Goal: Task Accomplishment & Management: Complete application form

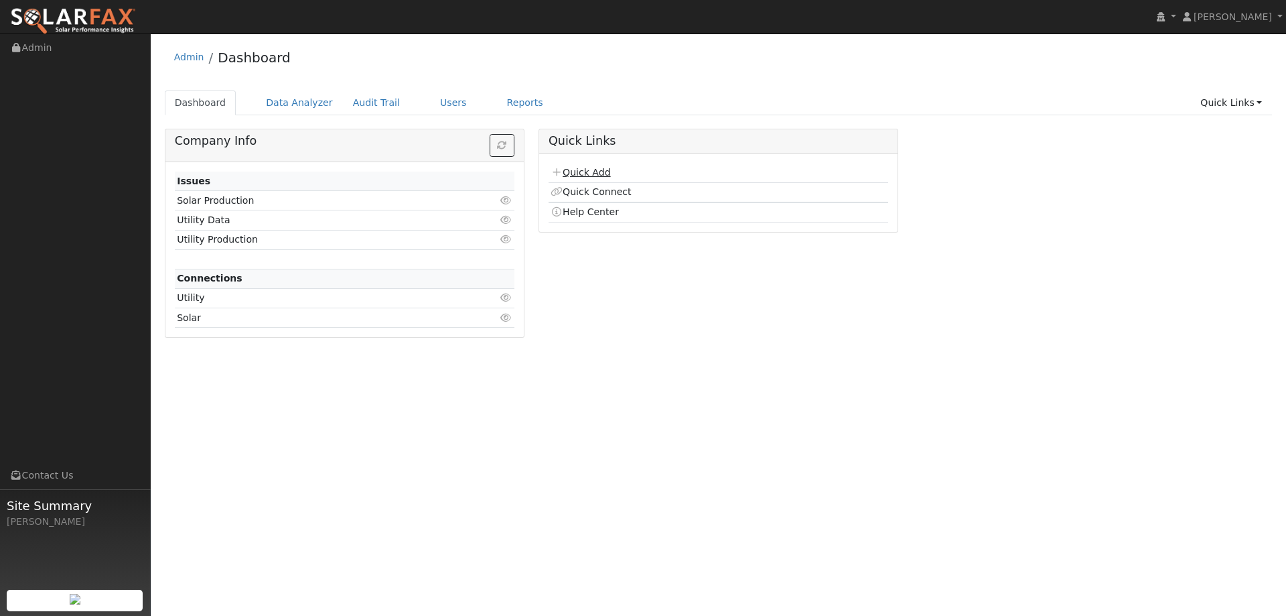
click at [585, 176] on link "Quick Add" at bounding box center [581, 172] width 60 height 11
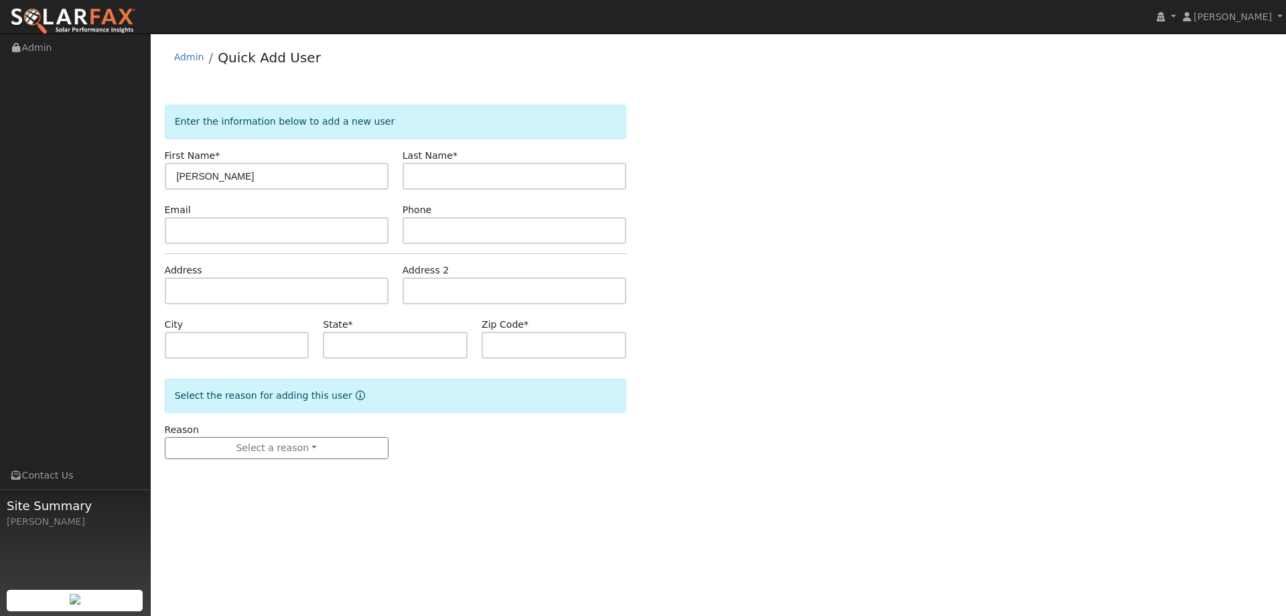
type input "[PERSON_NAME]"
click at [449, 180] on input "text" at bounding box center [515, 176] width 224 height 27
type input "[PERSON_NAME]"
click at [601, 236] on input "text" at bounding box center [515, 230] width 224 height 27
paste input "[PHONE_NUMBER]"
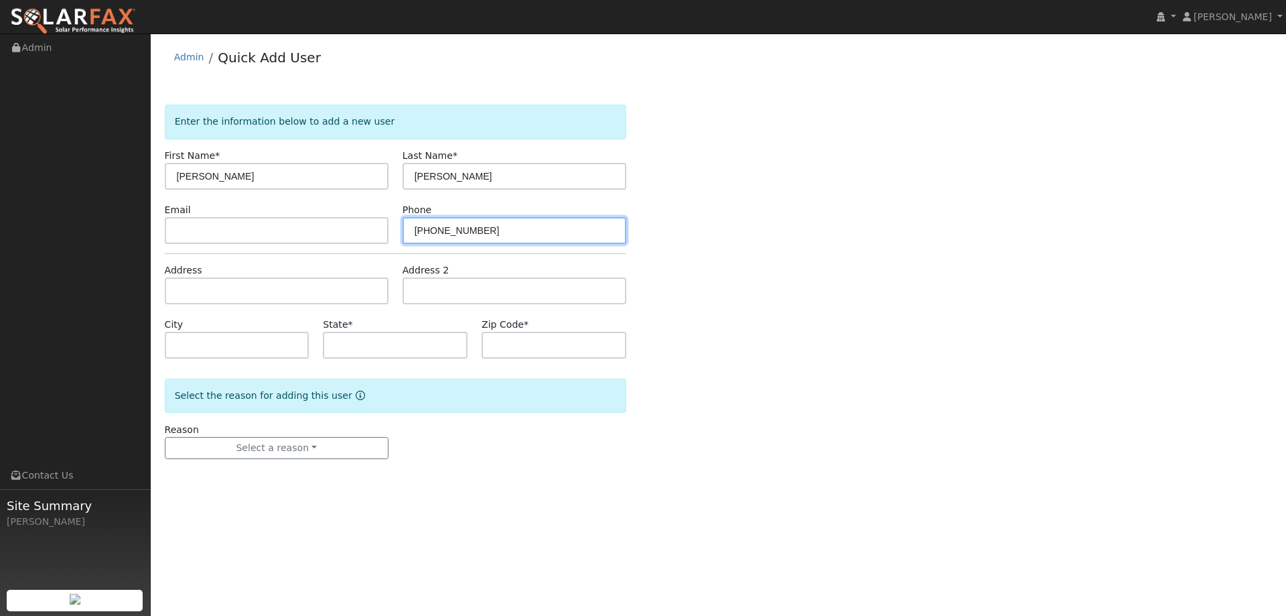
type input "[PHONE_NUMBER]"
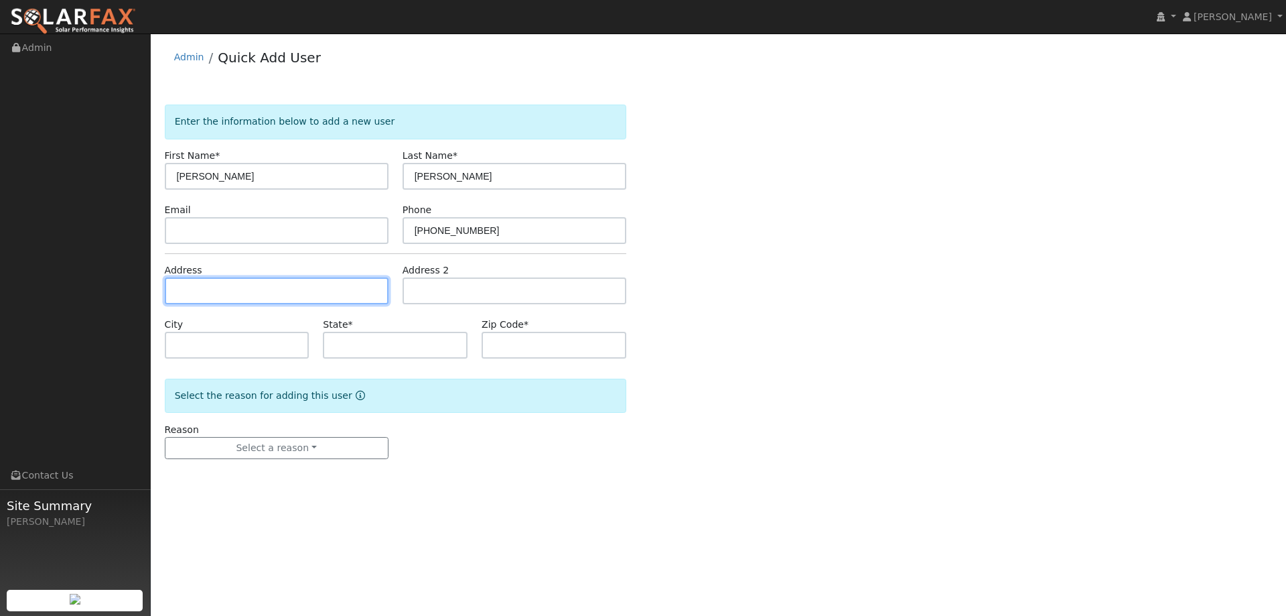
click at [288, 289] on input "text" at bounding box center [277, 290] width 224 height 27
paste input "[STREET_ADDRESS]"
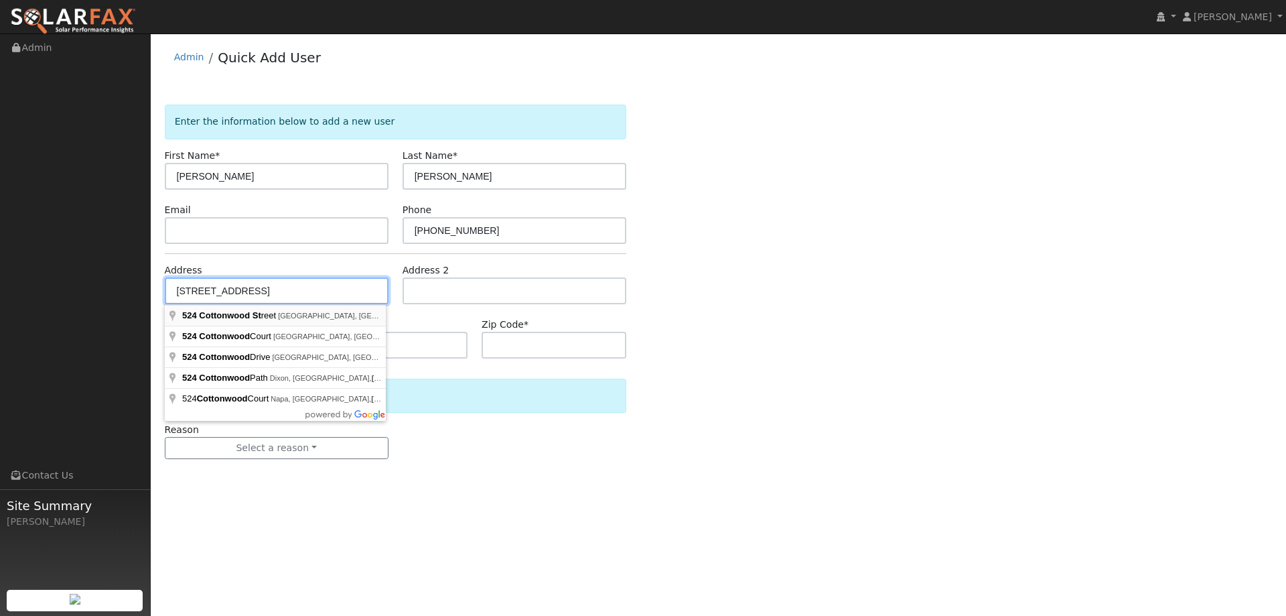
type input "[STREET_ADDRESS]"
type input "[GEOGRAPHIC_DATA]"
type input "CA"
type input "95688"
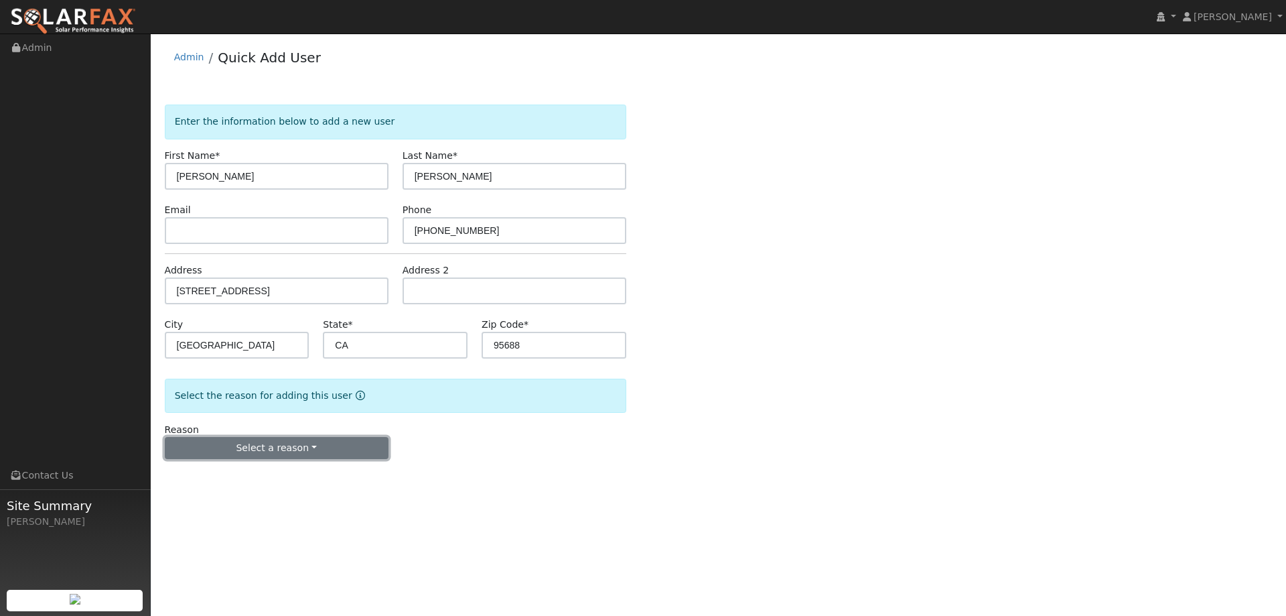
click at [288, 454] on button "Select a reason" at bounding box center [277, 448] width 224 height 23
click at [257, 474] on link "New lead" at bounding box center [239, 475] width 148 height 19
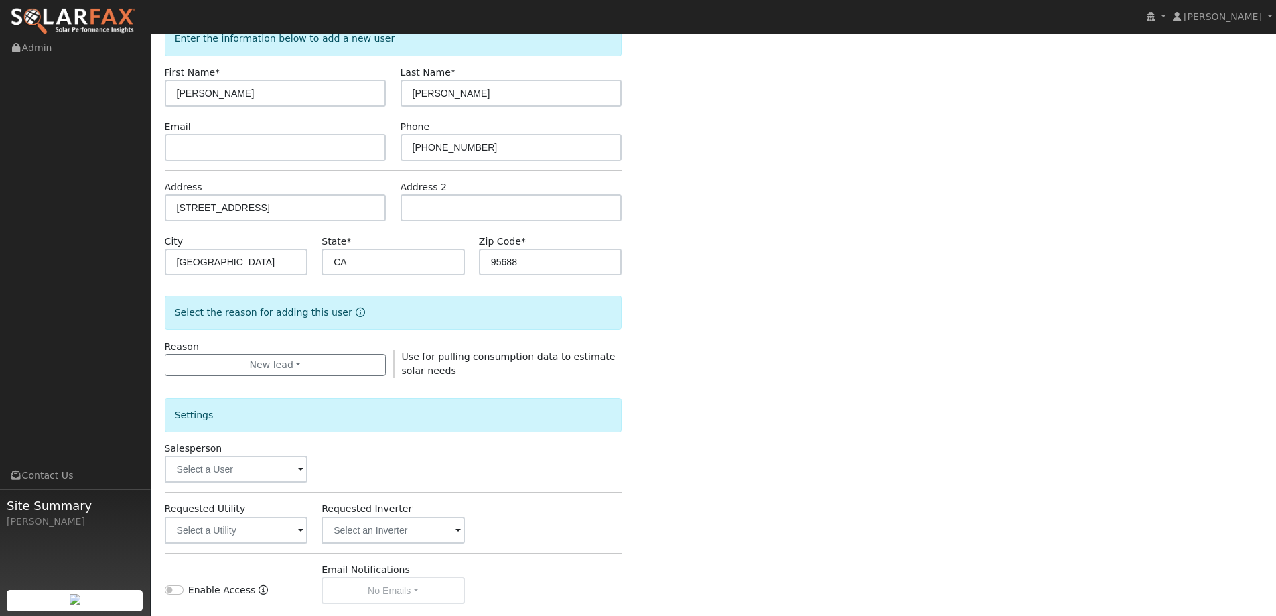
scroll to position [201, 0]
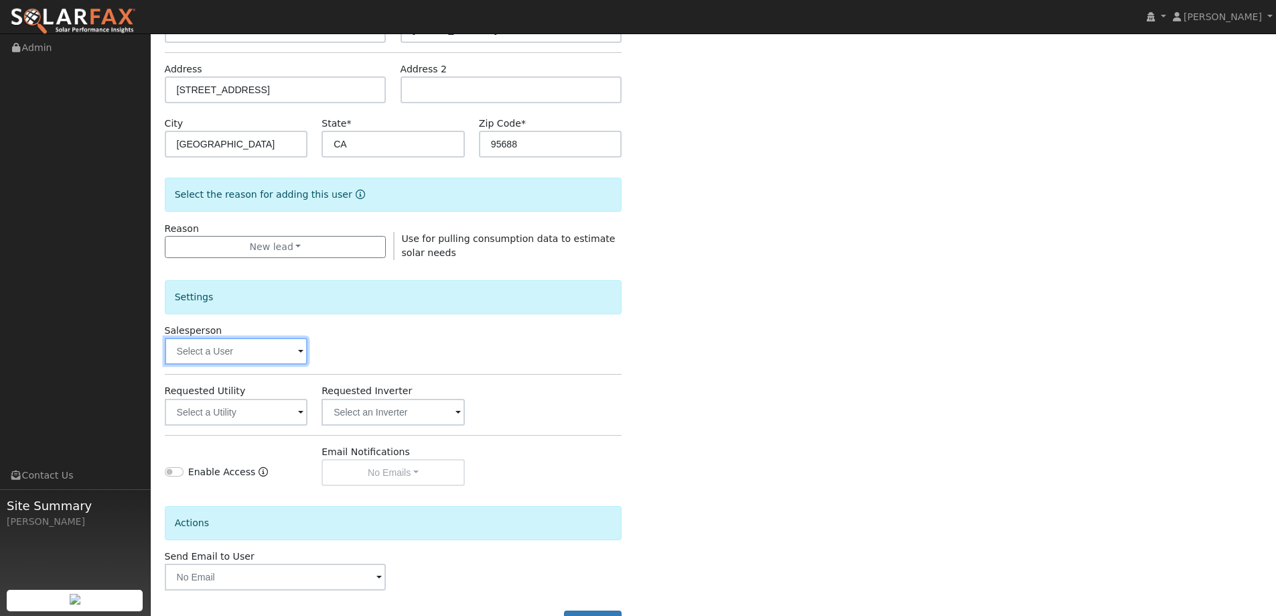
click at [185, 356] on input "text" at bounding box center [236, 351] width 143 height 27
type input "sea"
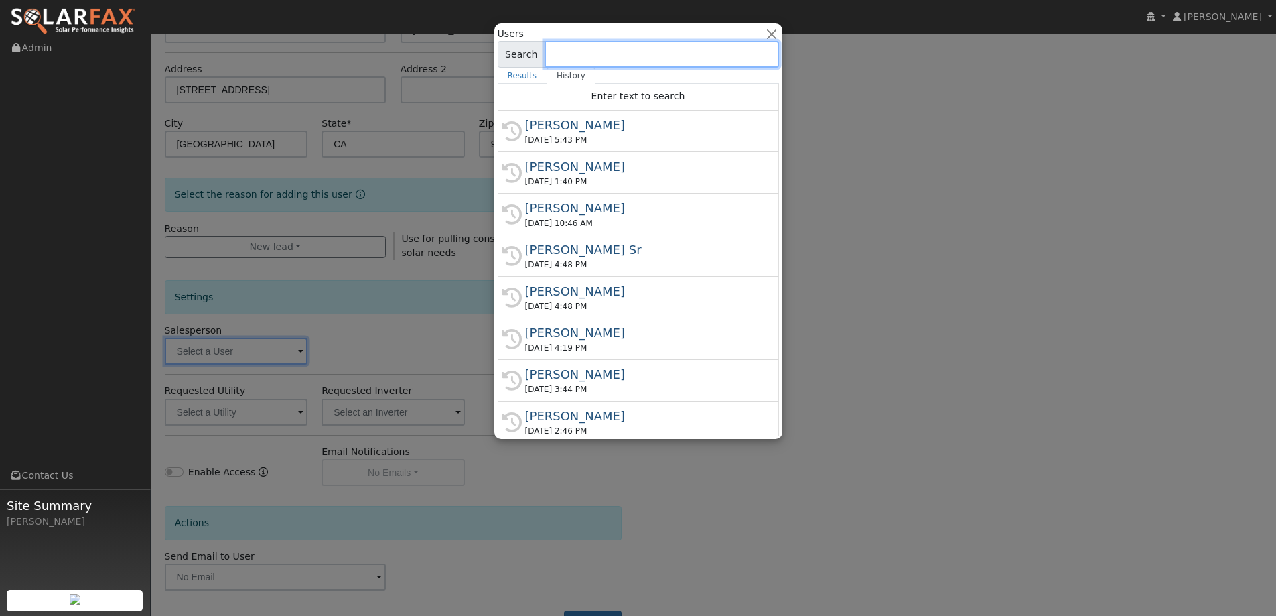
click at [616, 61] on input at bounding box center [662, 54] width 234 height 27
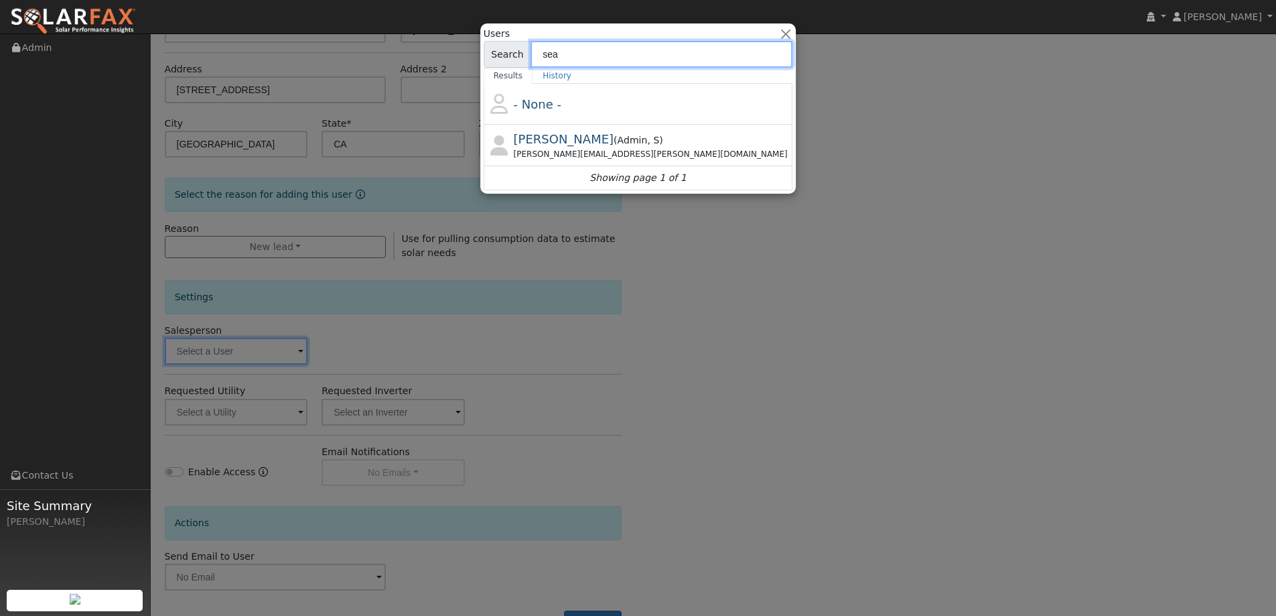
type input "sea"
click at [586, 152] on div "[PERSON_NAME][EMAIL_ADDRESS][PERSON_NAME][DOMAIN_NAME]" at bounding box center [652, 154] width 277 height 12
type input "[PERSON_NAME]"
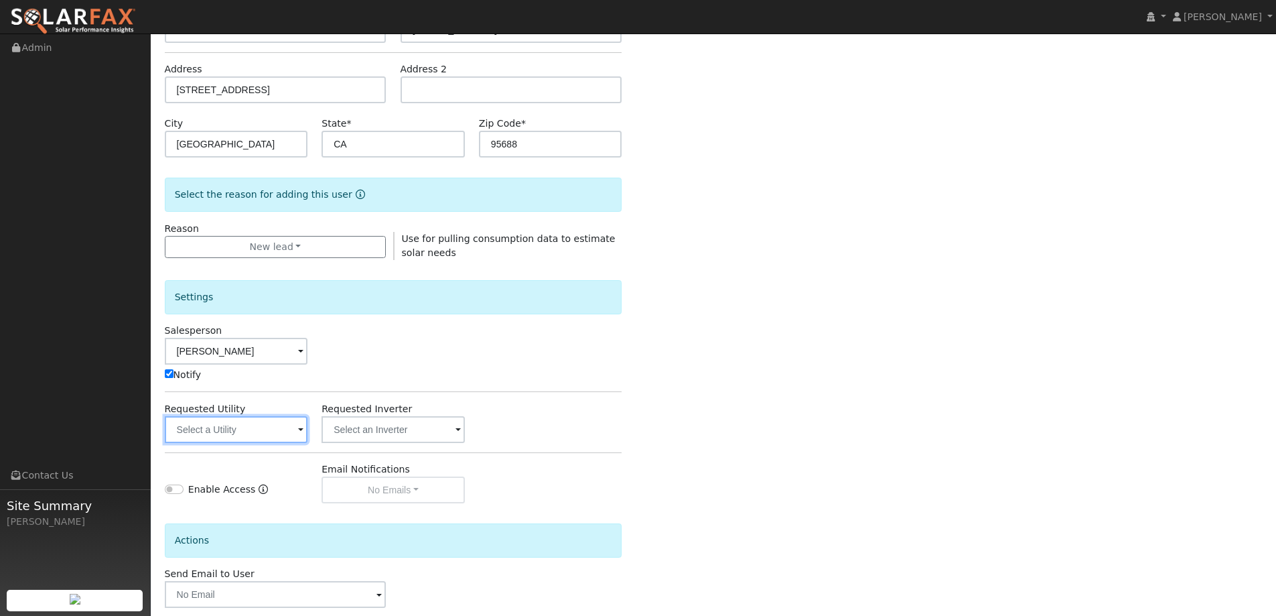
click at [216, 439] on input "text" at bounding box center [236, 429] width 143 height 27
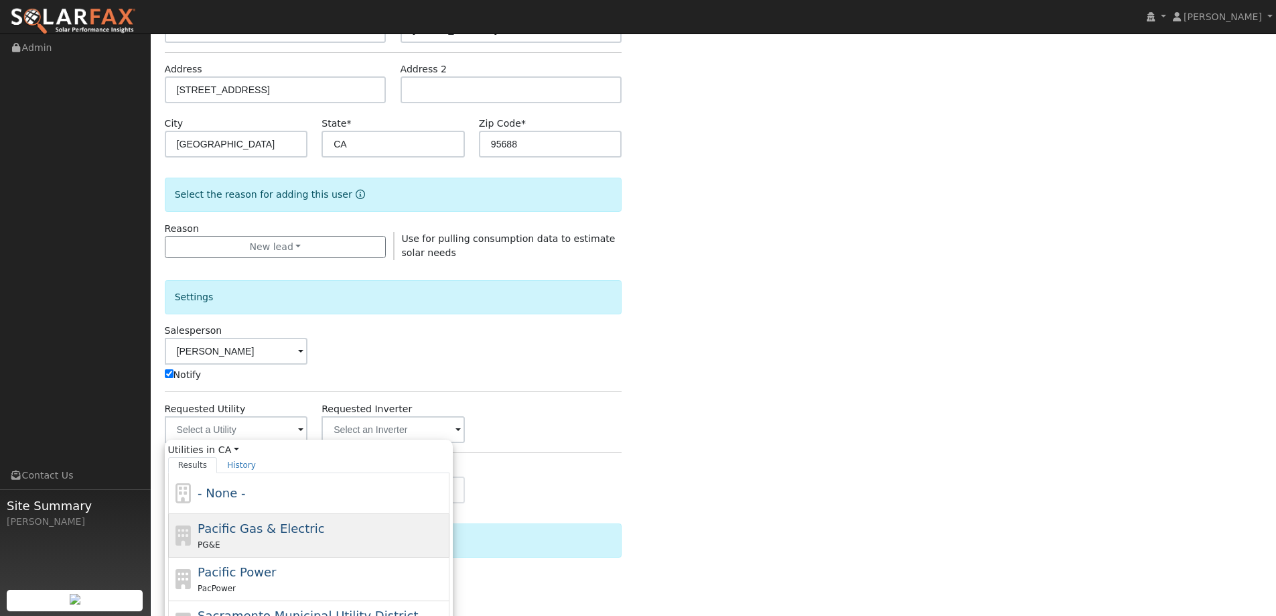
click at [259, 543] on div "PG&E" at bounding box center [322, 544] width 248 height 14
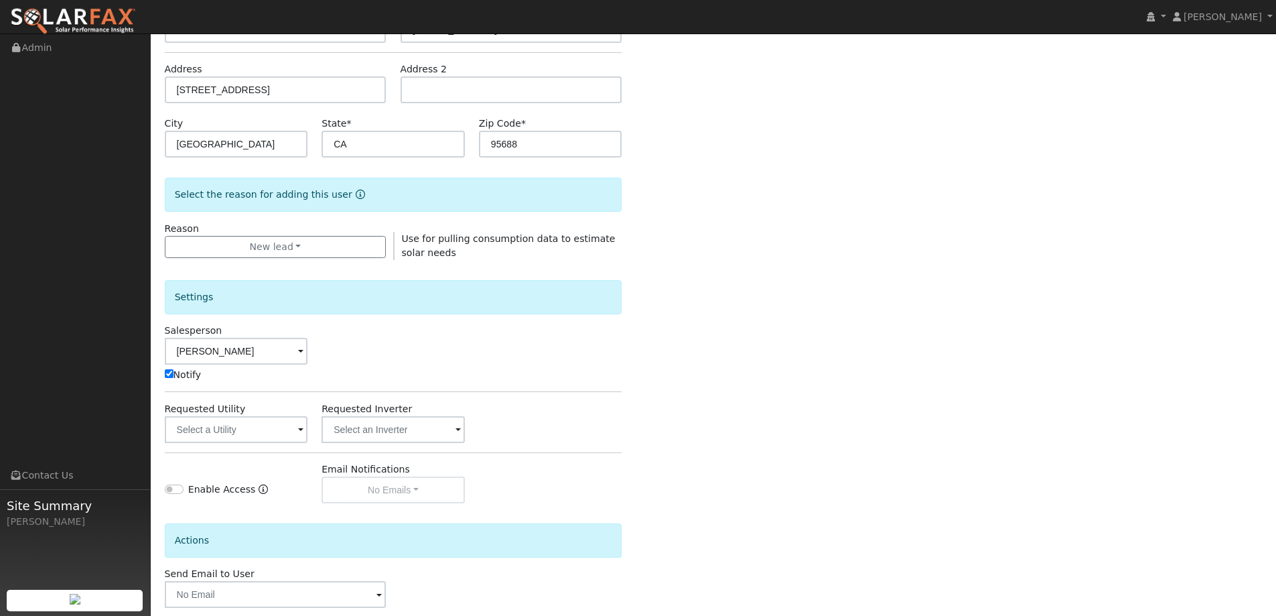
type input "Pacific Gas & Electric"
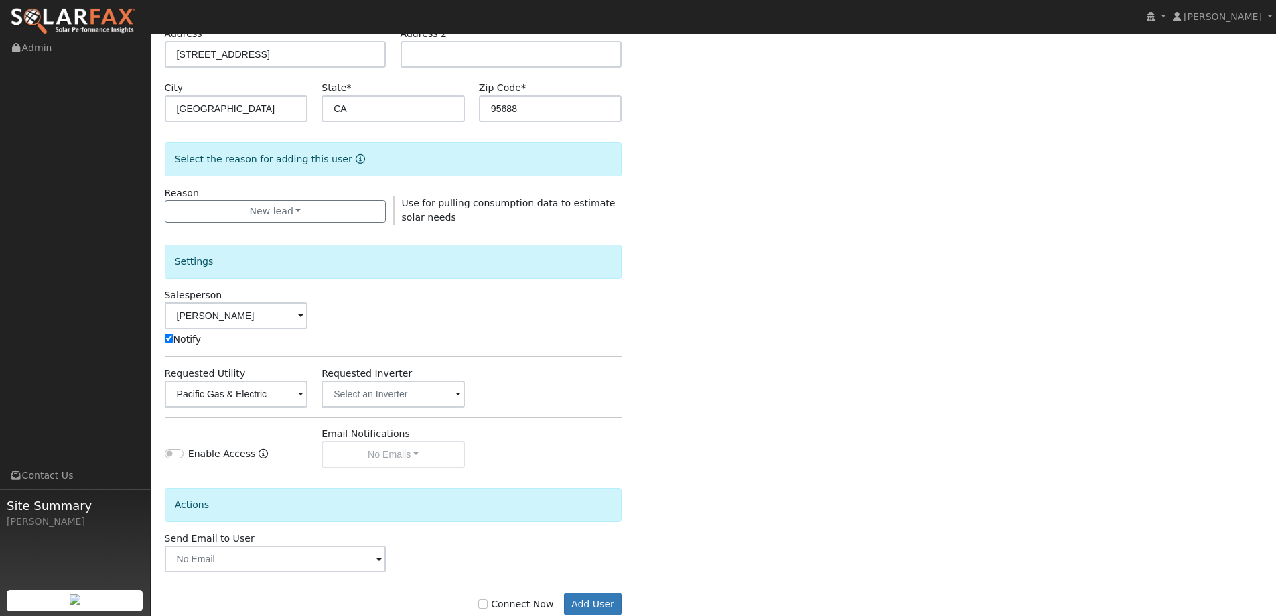
scroll to position [269, 0]
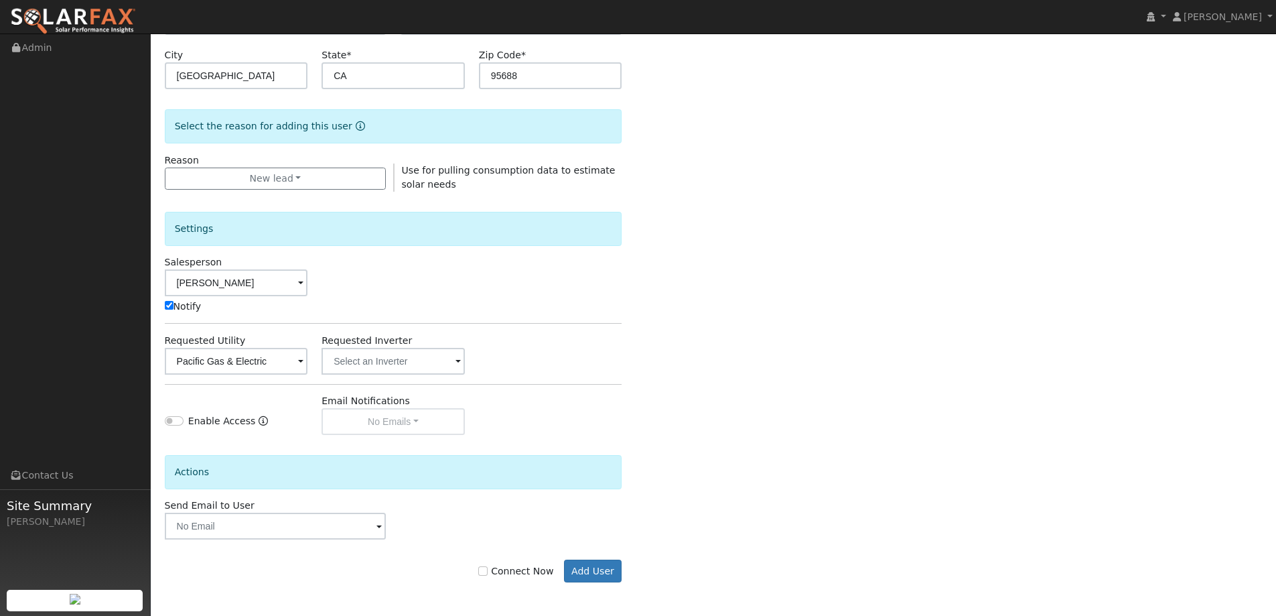
click at [505, 565] on label "Connect Now" at bounding box center [515, 571] width 75 height 14
click at [488, 566] on input "Connect Now" at bounding box center [482, 570] width 9 height 9
checkbox input "true"
click at [577, 564] on button "Add User" at bounding box center [593, 570] width 58 height 23
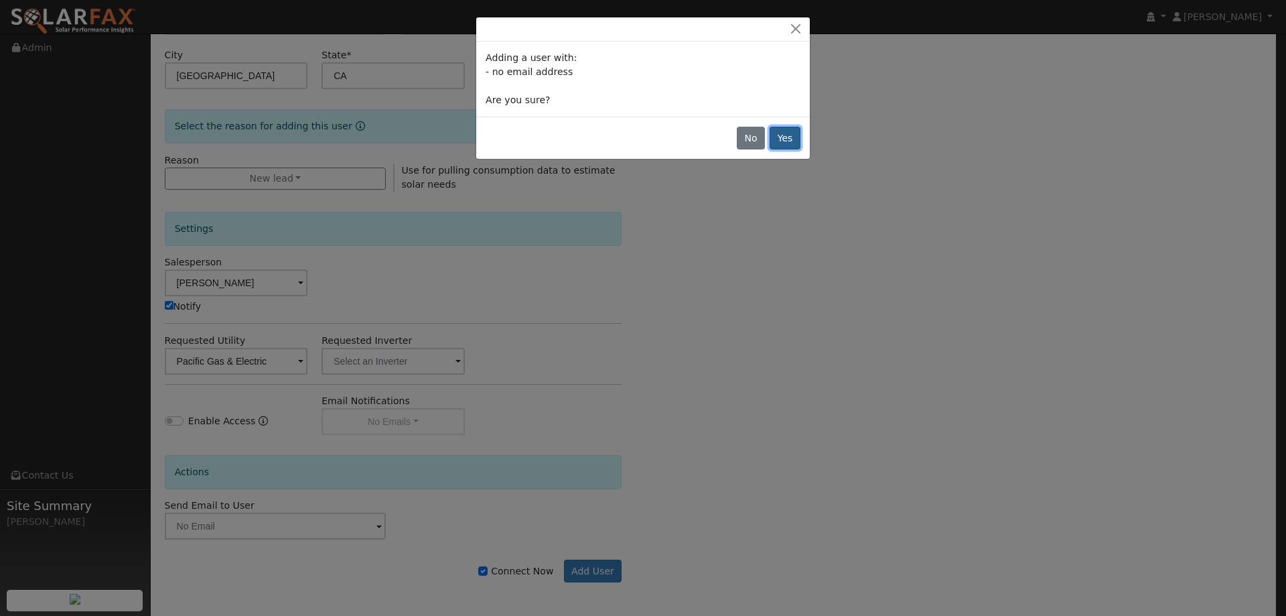
click at [780, 137] on button "Yes" at bounding box center [785, 138] width 31 height 23
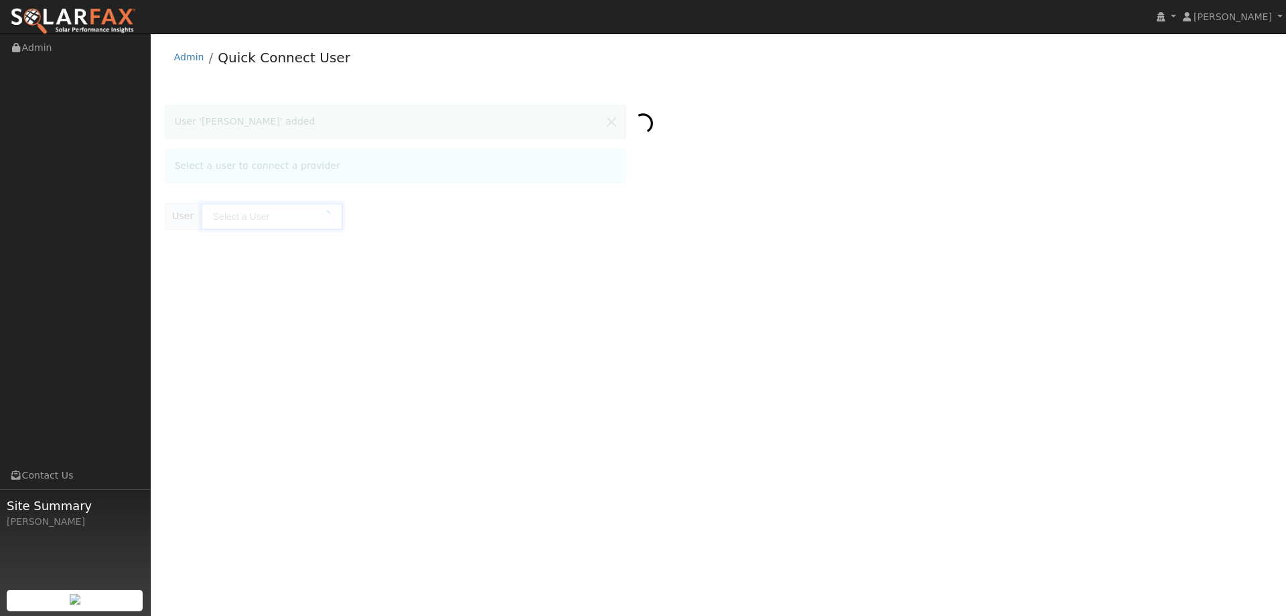
type input "[PERSON_NAME]"
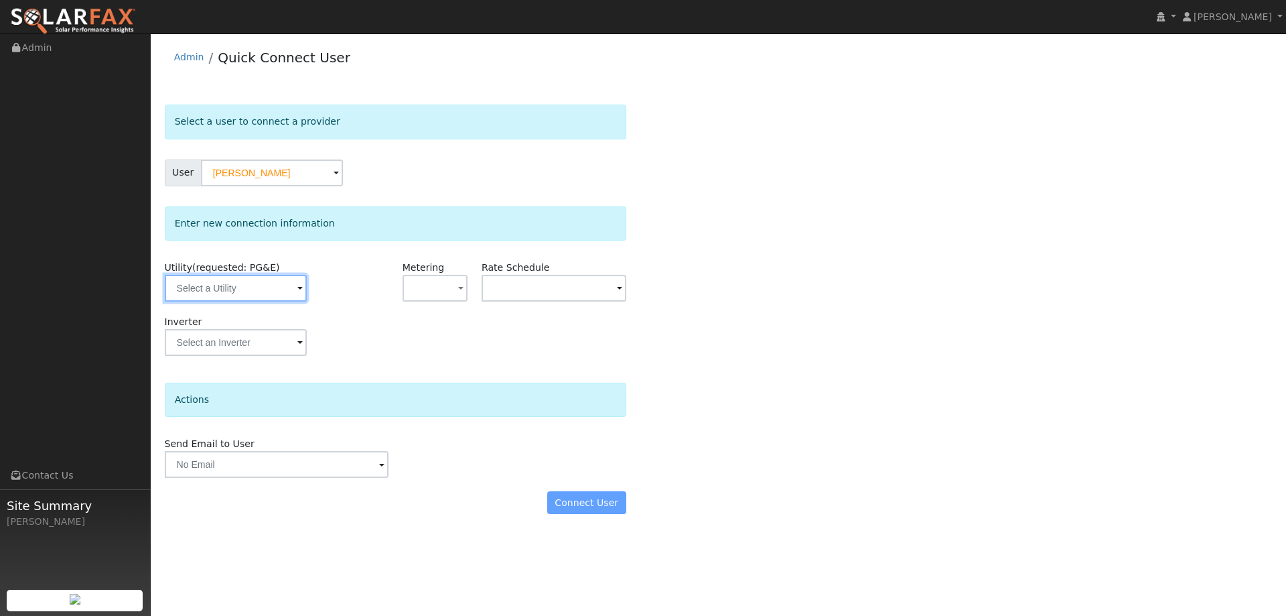
click at [255, 284] on input "text" at bounding box center [236, 288] width 142 height 27
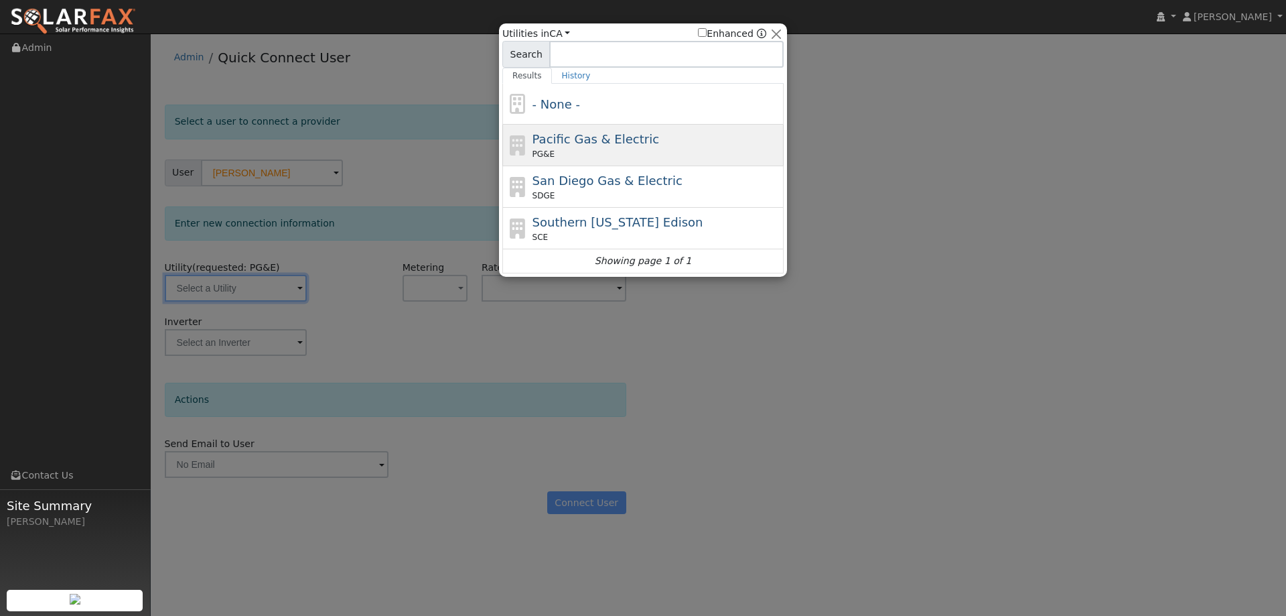
click at [611, 153] on div "PG&E" at bounding box center [656, 154] width 248 height 12
type input "PG&E"
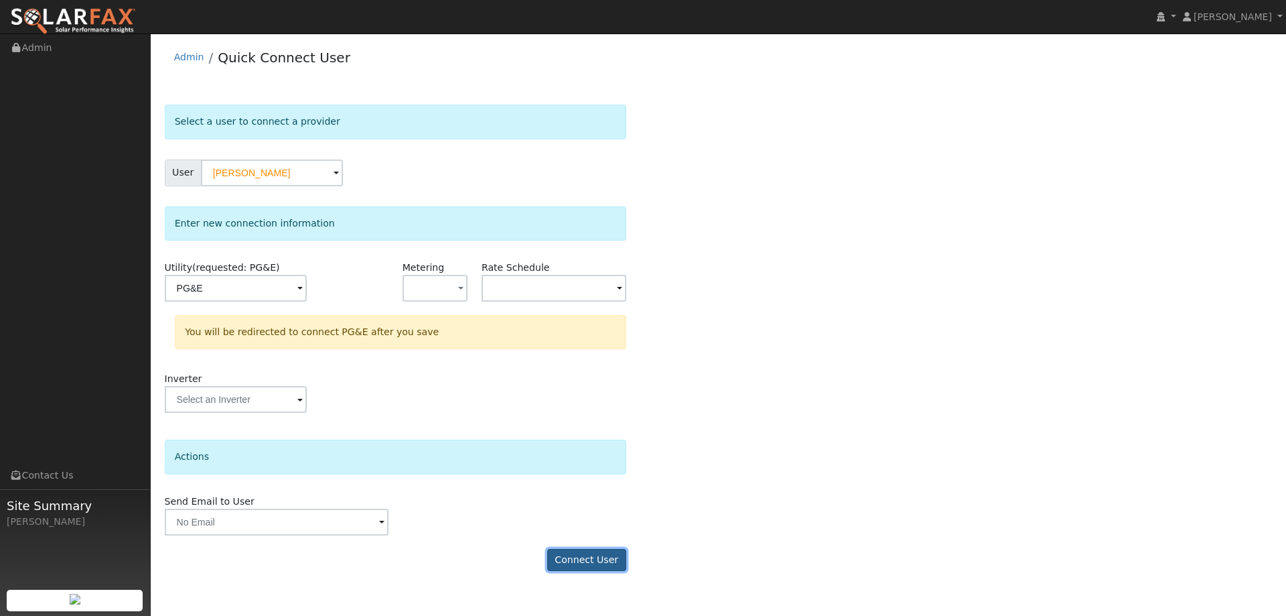
click at [590, 559] on button "Connect User" at bounding box center [586, 560] width 79 height 23
